Goal: Task Accomplishment & Management: Use online tool/utility

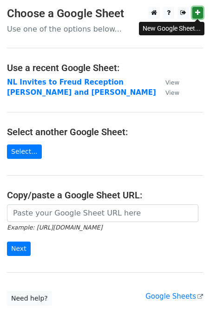
click at [196, 12] on icon at bounding box center [197, 12] width 5 height 6
click at [122, 21] on main "Choose a Google Sheet Use one of the options below... Use a recent Google Sheet…" at bounding box center [105, 156] width 210 height 298
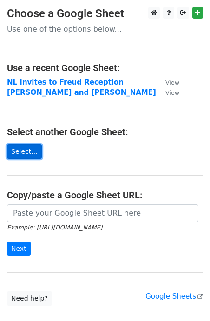
click at [35, 154] on link "Select..." at bounding box center [24, 151] width 35 height 14
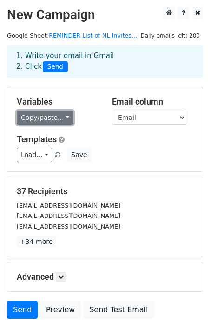
click at [63, 116] on link "Copy/paste..." at bounding box center [45, 117] width 57 height 14
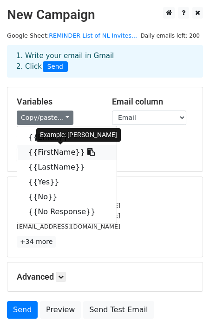
click at [50, 151] on link "{{FirstName}}" at bounding box center [66, 152] width 99 height 15
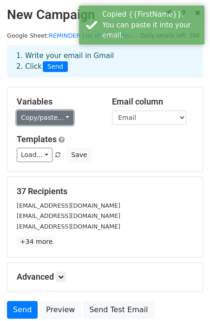
click at [69, 122] on link "Copy/paste..." at bounding box center [45, 117] width 57 height 14
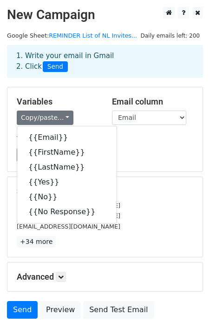
click at [158, 146] on div "Templates Load... Webinar Invitation Order Confirmation Trial Expiration Warnin…" at bounding box center [105, 148] width 190 height 28
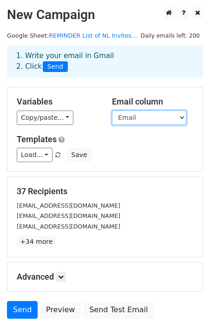
click at [159, 112] on select "Email [PERSON_NAME] Yes No No Response" at bounding box center [149, 117] width 74 height 14
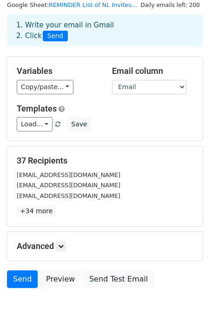
scroll to position [31, 0]
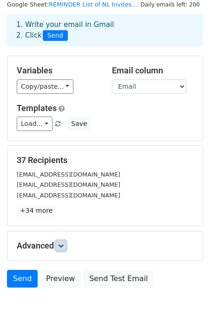
click at [62, 246] on icon at bounding box center [61, 246] width 6 height 6
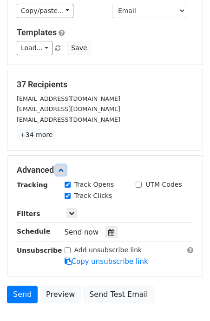
scroll to position [112, 0]
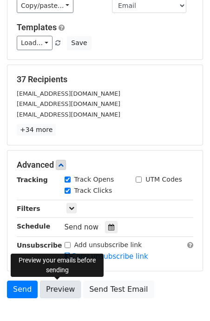
click at [63, 291] on link "Preview" at bounding box center [60, 289] width 41 height 18
click at [59, 289] on link "Preview" at bounding box center [60, 289] width 41 height 18
click at [63, 283] on link "Preview" at bounding box center [60, 289] width 41 height 18
click at [58, 289] on link "Preview" at bounding box center [60, 289] width 41 height 18
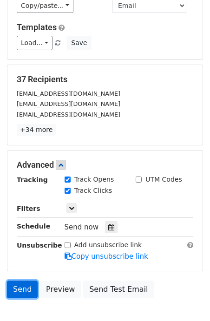
click at [23, 288] on link "Send" at bounding box center [22, 289] width 31 height 18
